Goal: Task Accomplishment & Management: Use online tool/utility

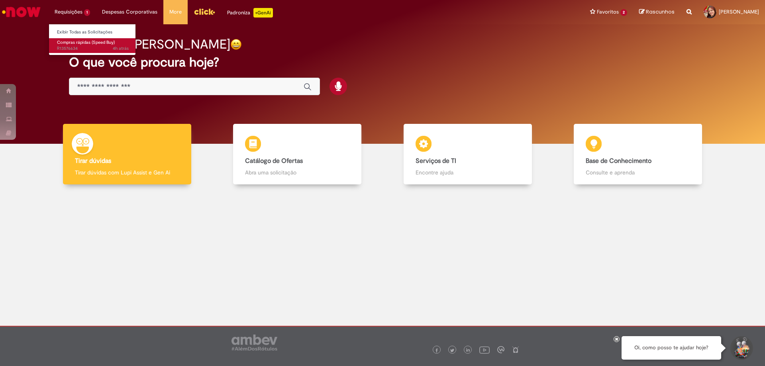
click at [82, 45] on link "Compras rápidas (Speed Buy) 4h atrás 4 horas atrás R13576634" at bounding box center [93, 45] width 88 height 15
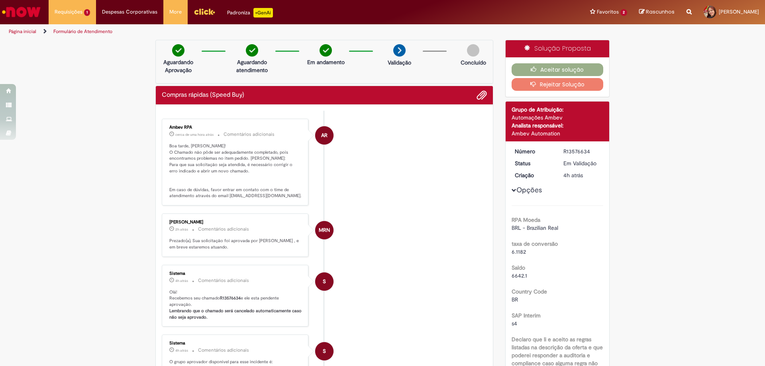
click at [594, 88] on button "Rejeitar Solução" at bounding box center [557, 84] width 92 height 13
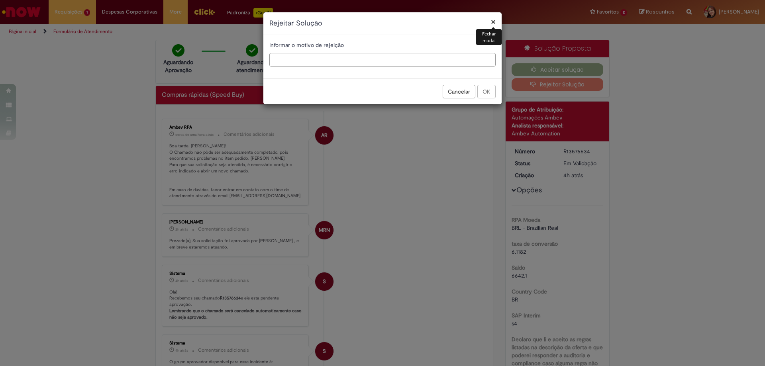
click at [311, 59] on input "text" at bounding box center [382, 60] width 226 height 14
type input "**********"
click at [492, 92] on button "OK" at bounding box center [486, 92] width 18 height 14
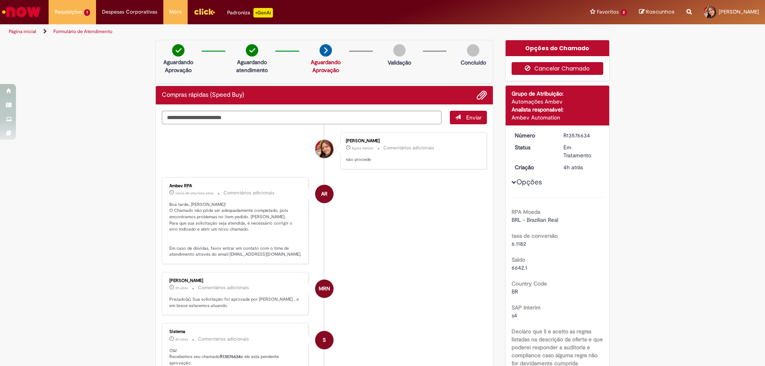
click at [580, 69] on button "Cancelar Chamado" at bounding box center [557, 68] width 92 height 13
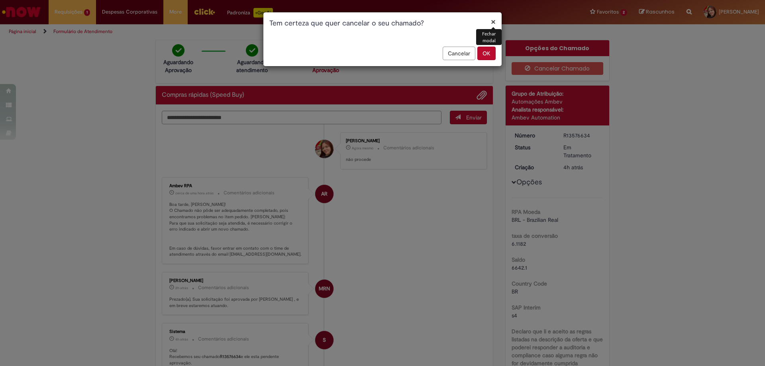
click at [490, 55] on button "OK" at bounding box center [486, 54] width 18 height 14
